Goal: Information Seeking & Learning: Learn about a topic

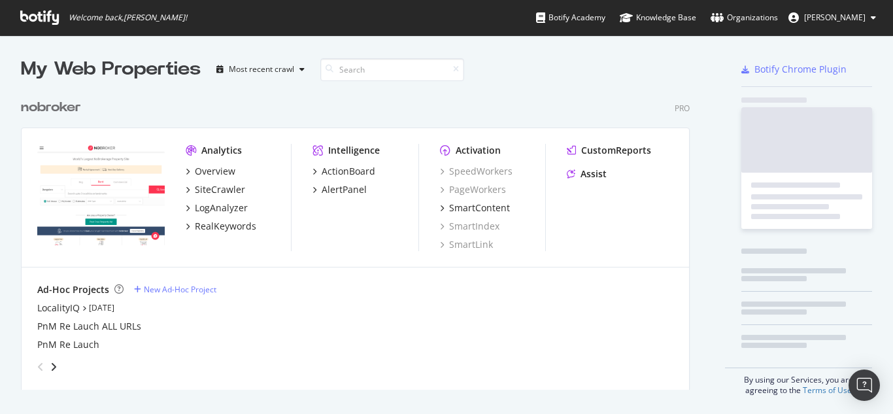
scroll to position [404, 873]
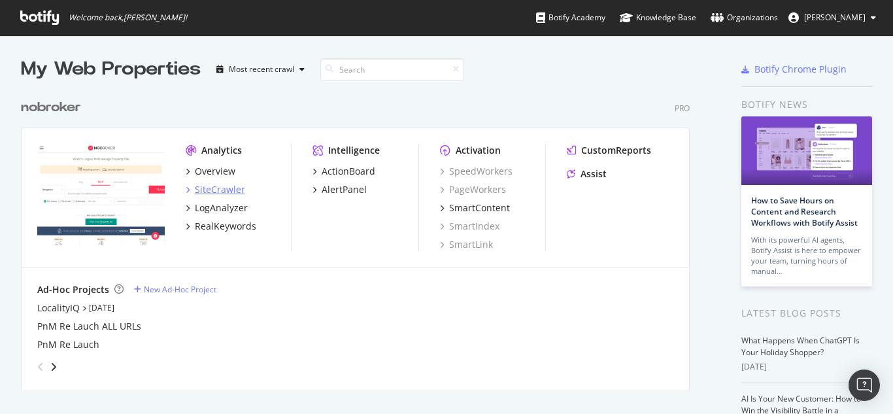
click at [220, 191] on div "SiteCrawler" at bounding box center [220, 189] width 50 height 13
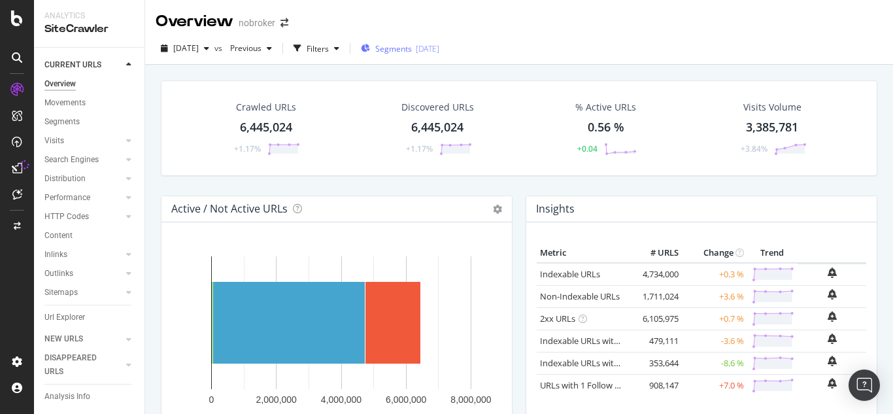
click at [412, 50] on span "Segments" at bounding box center [393, 48] width 37 height 11
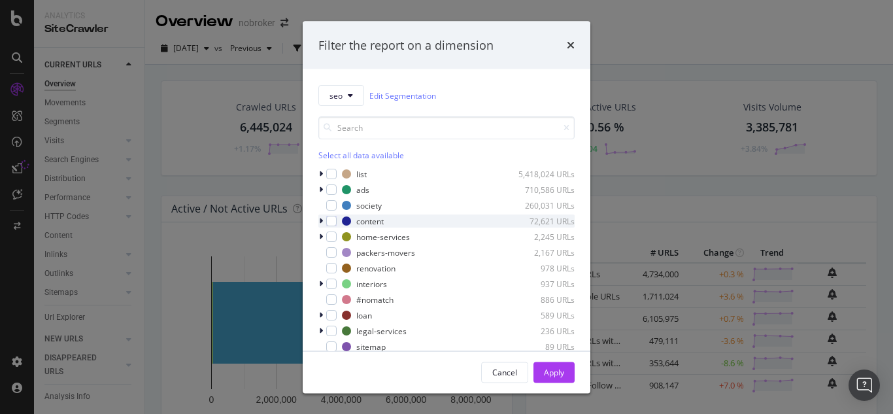
click at [320, 222] on icon "modal" at bounding box center [321, 221] width 4 height 8
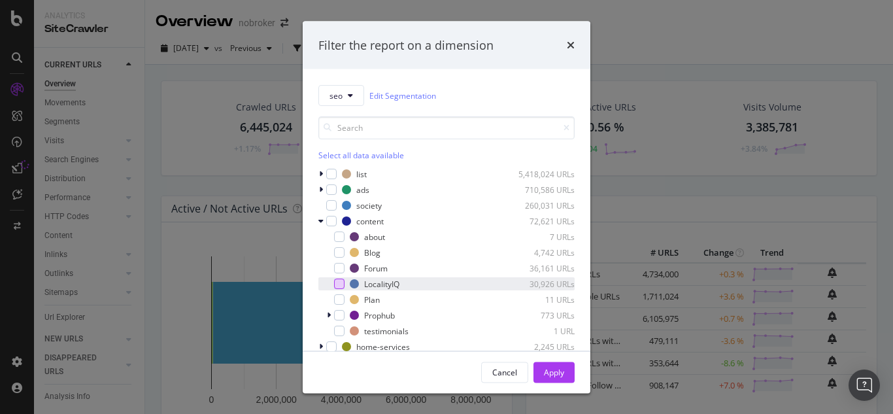
click at [343, 286] on div "modal" at bounding box center [339, 283] width 10 height 10
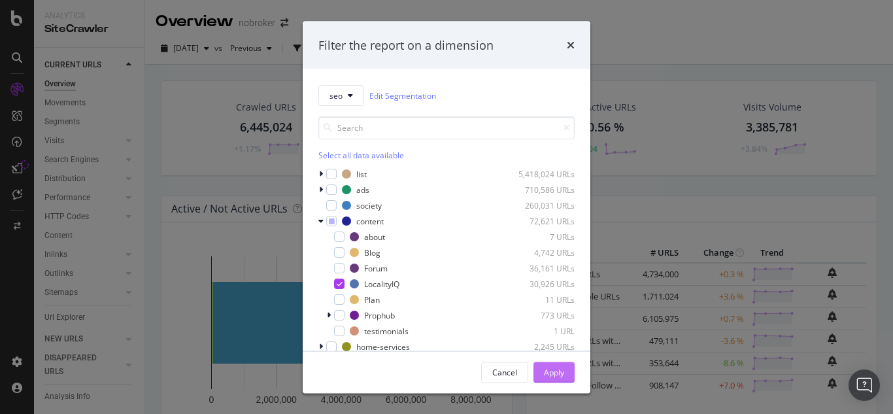
click at [555, 371] on div "Apply" at bounding box center [554, 371] width 20 height 11
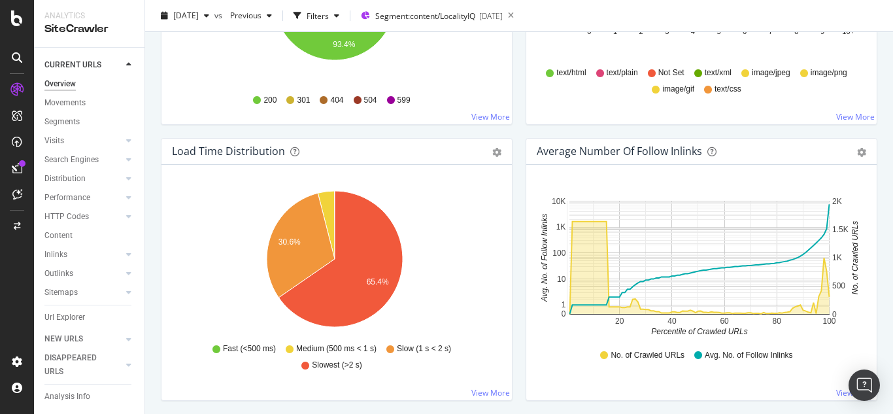
scroll to position [803, 0]
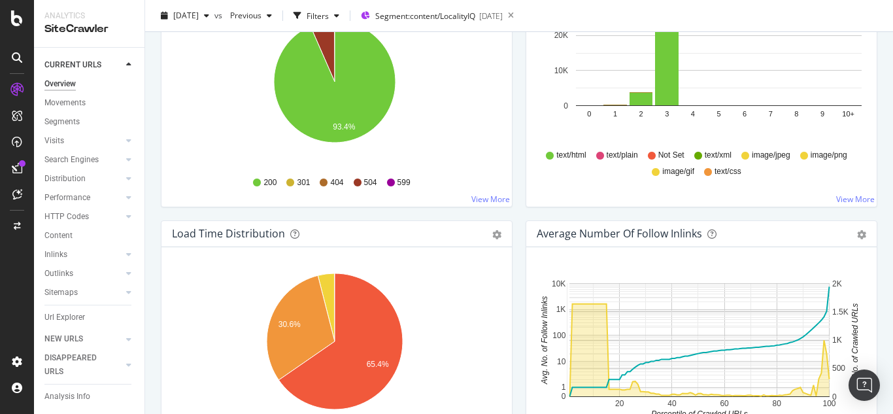
click at [332, 174] on div "200 301 404 504 599" at bounding box center [336, 182] width 316 height 29
click at [364, 182] on span "504" at bounding box center [370, 182] width 13 height 11
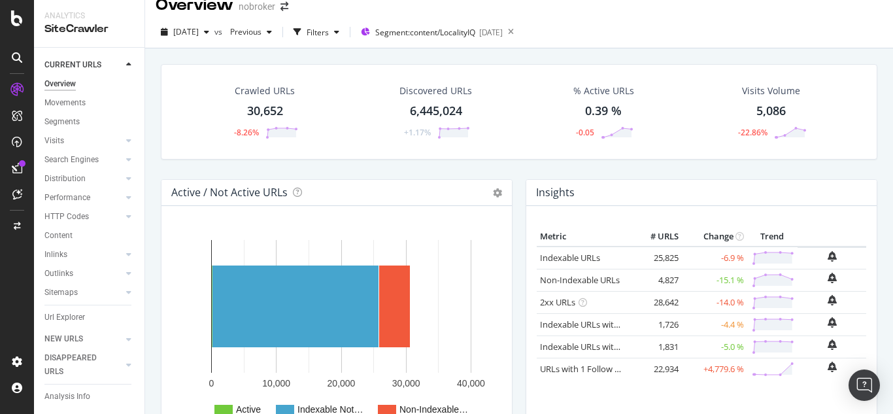
scroll to position [0, 0]
